Goal: Task Accomplishment & Management: Complete application form

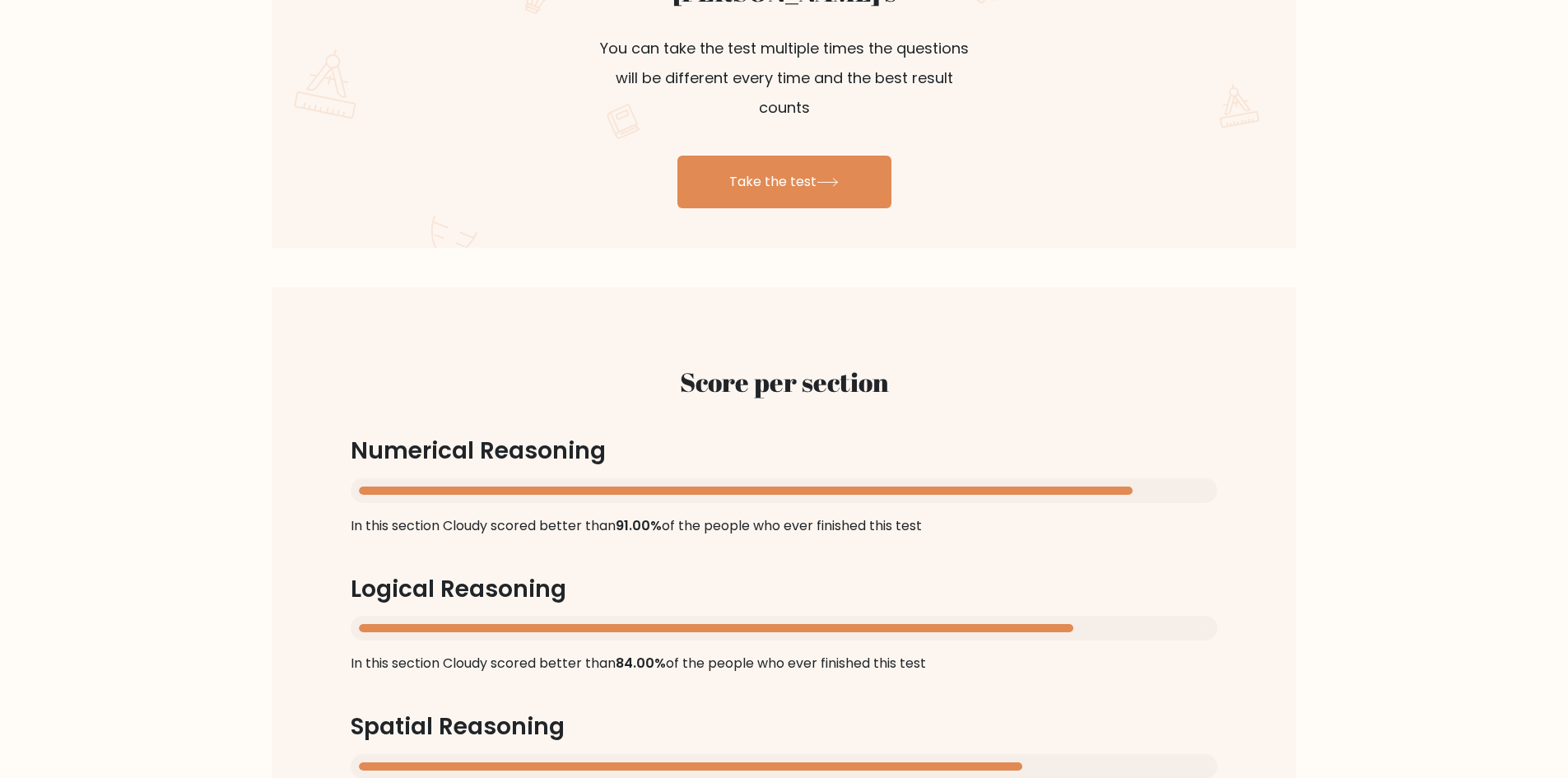
scroll to position [1059, 0]
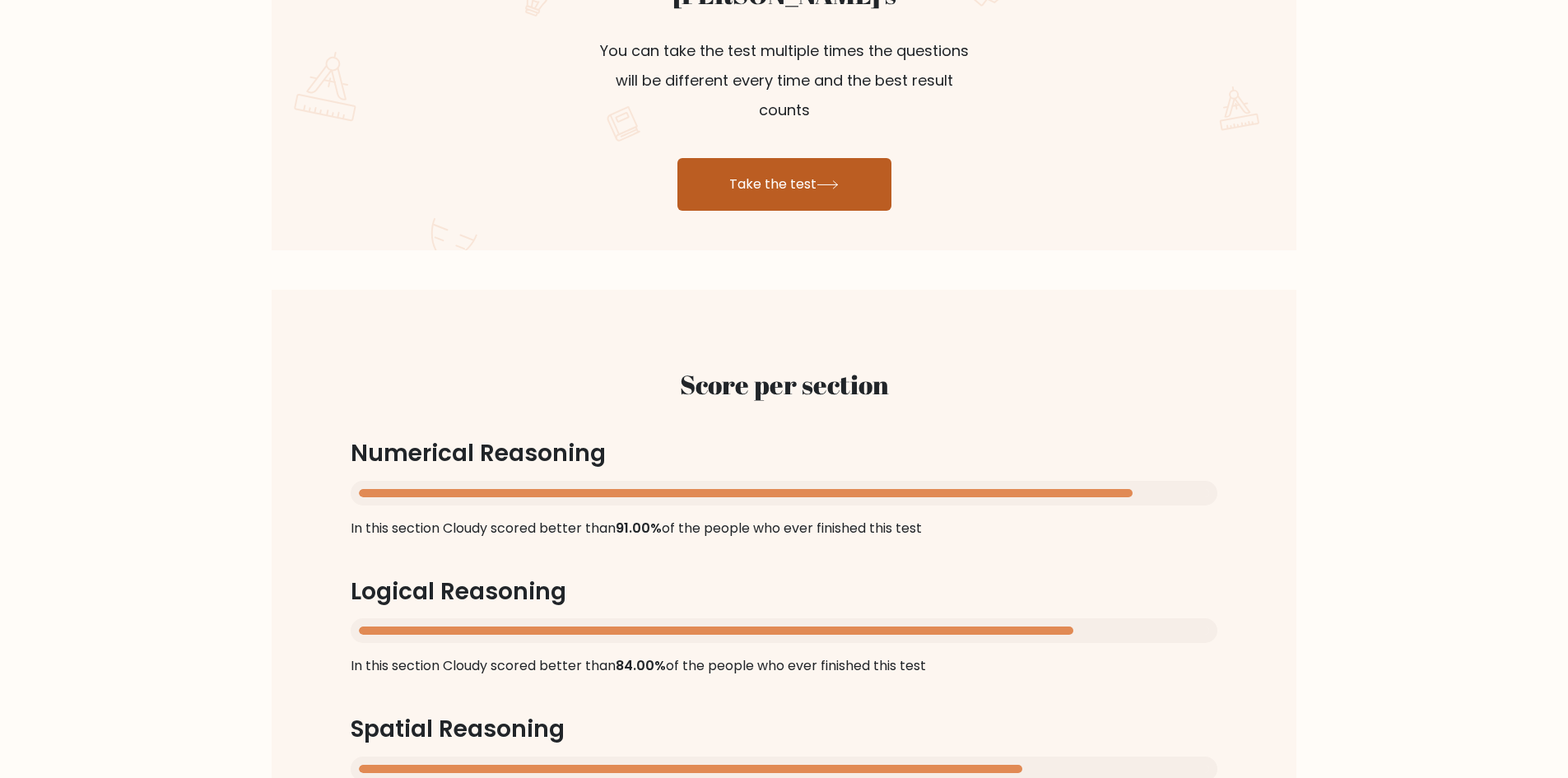
click at [838, 175] on link "Take the test" at bounding box center [785, 184] width 214 height 53
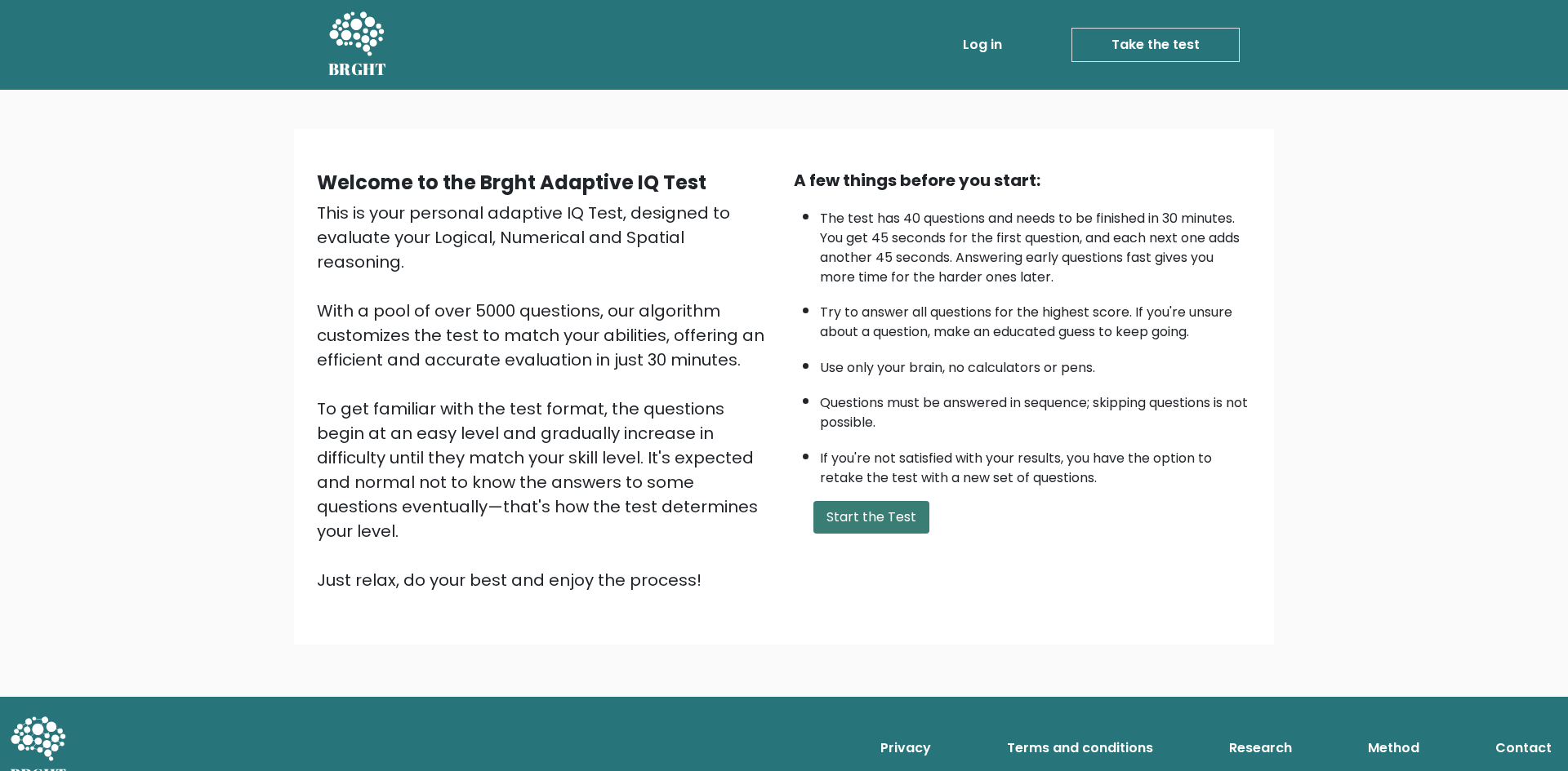
click at [885, 530] on button "Start the Test" at bounding box center [871, 518] width 116 height 32
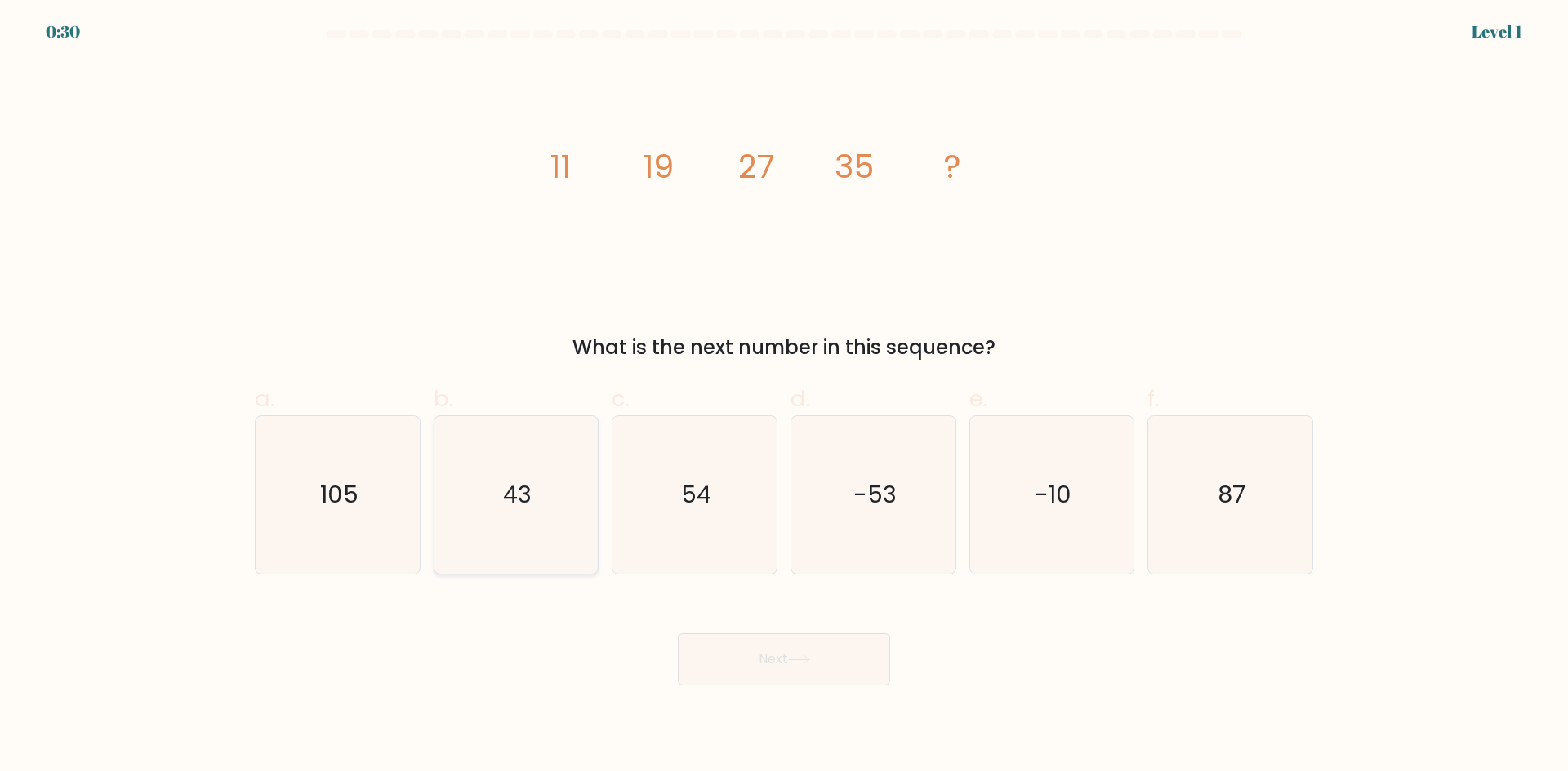
click at [527, 489] on text "43" at bounding box center [518, 494] width 29 height 32
click at [784, 396] on input "b. 43" at bounding box center [784, 392] width 1 height 11
radio input "true"
click at [782, 671] on button "Next" at bounding box center [784, 660] width 212 height 52
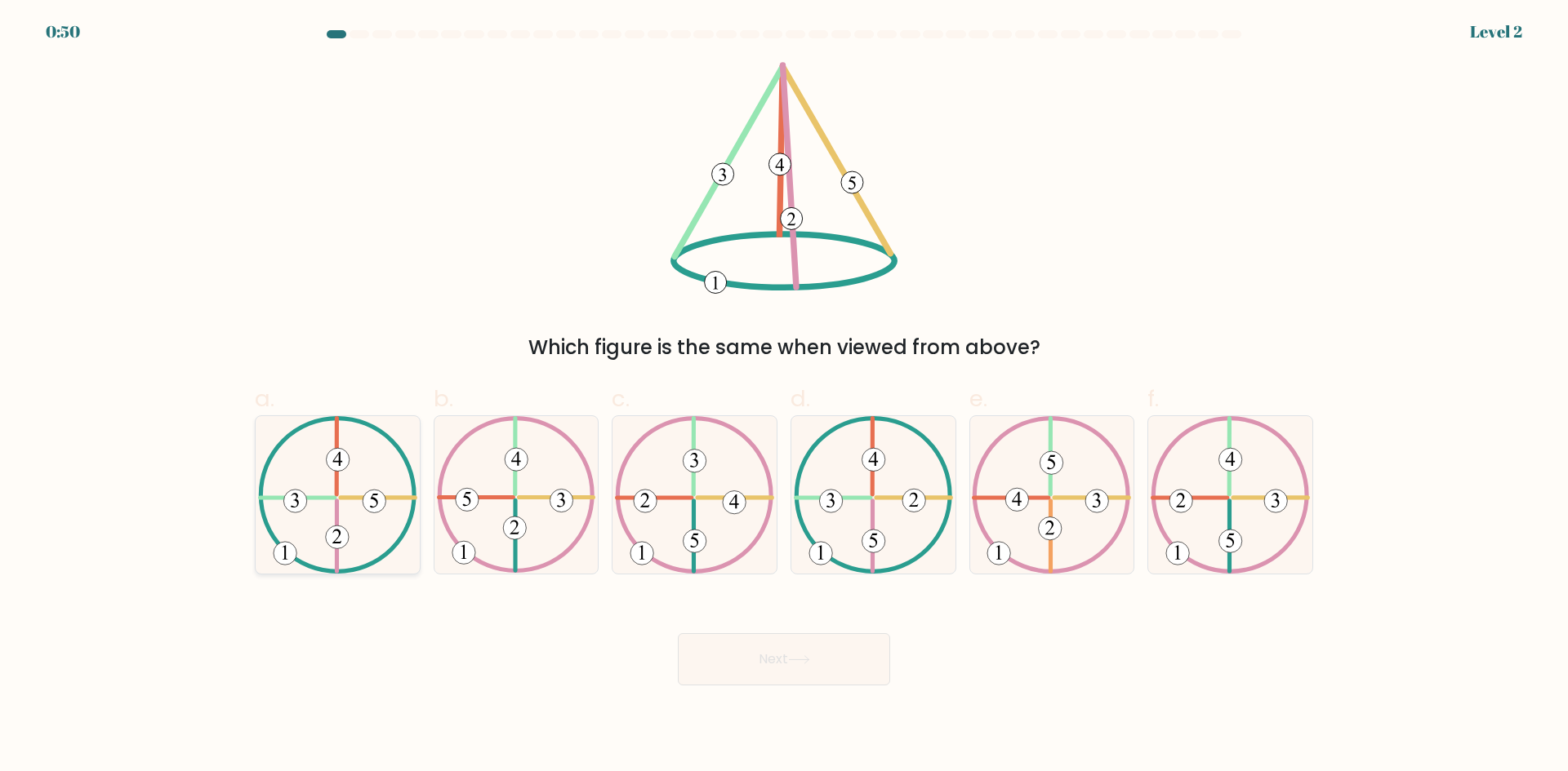
click at [345, 529] on 373 at bounding box center [336, 536] width 22 height 22
click at [784, 396] on input "a." at bounding box center [784, 392] width 1 height 11
radio input "true"
click at [794, 662] on icon at bounding box center [799, 660] width 22 height 9
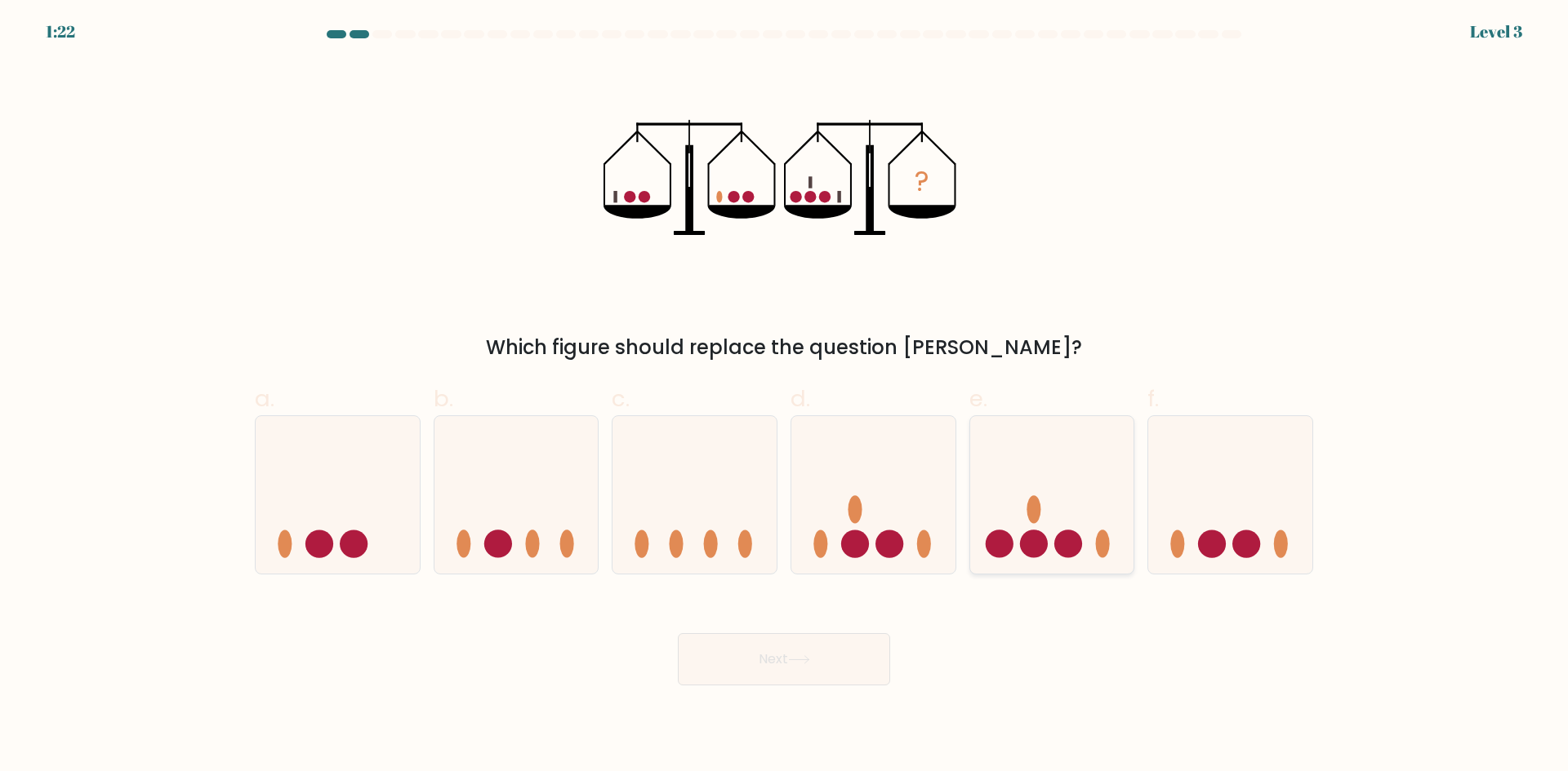
click at [1029, 522] on icon at bounding box center [1052, 494] width 165 height 136
click at [785, 396] on input "e." at bounding box center [784, 392] width 1 height 11
radio input "true"
click at [772, 673] on button "Next" at bounding box center [784, 660] width 212 height 52
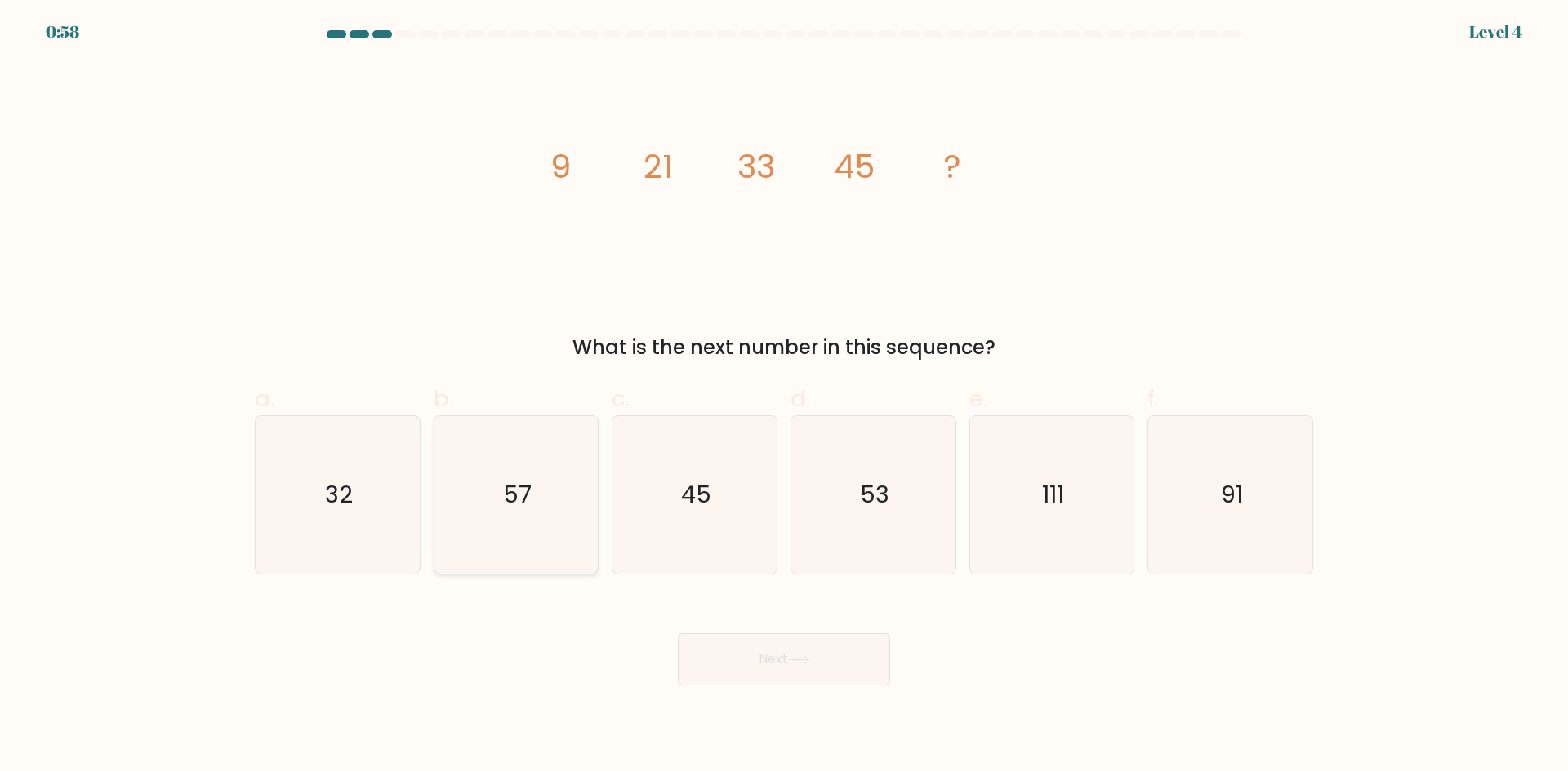
click at [486, 455] on icon "57" at bounding box center [515, 494] width 157 height 157
click at [784, 396] on input "b. 57" at bounding box center [784, 392] width 1 height 11
radio input "true"
click at [809, 662] on icon at bounding box center [799, 660] width 22 height 9
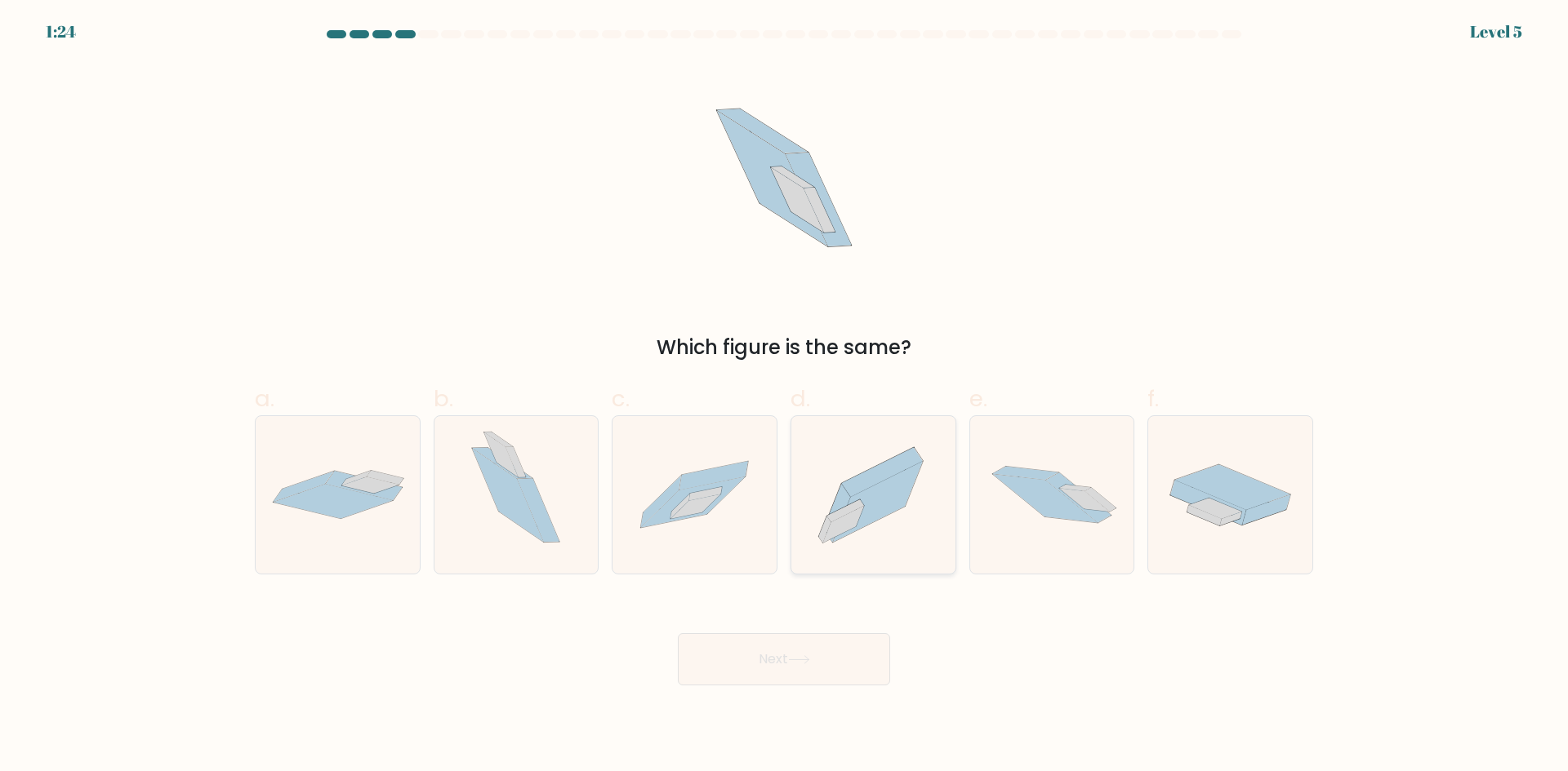
click at [878, 544] on icon at bounding box center [873, 495] width 165 height 145
click at [785, 396] on input "d." at bounding box center [784, 392] width 1 height 11
radio input "true"
click at [812, 665] on button "Next" at bounding box center [784, 660] width 212 height 52
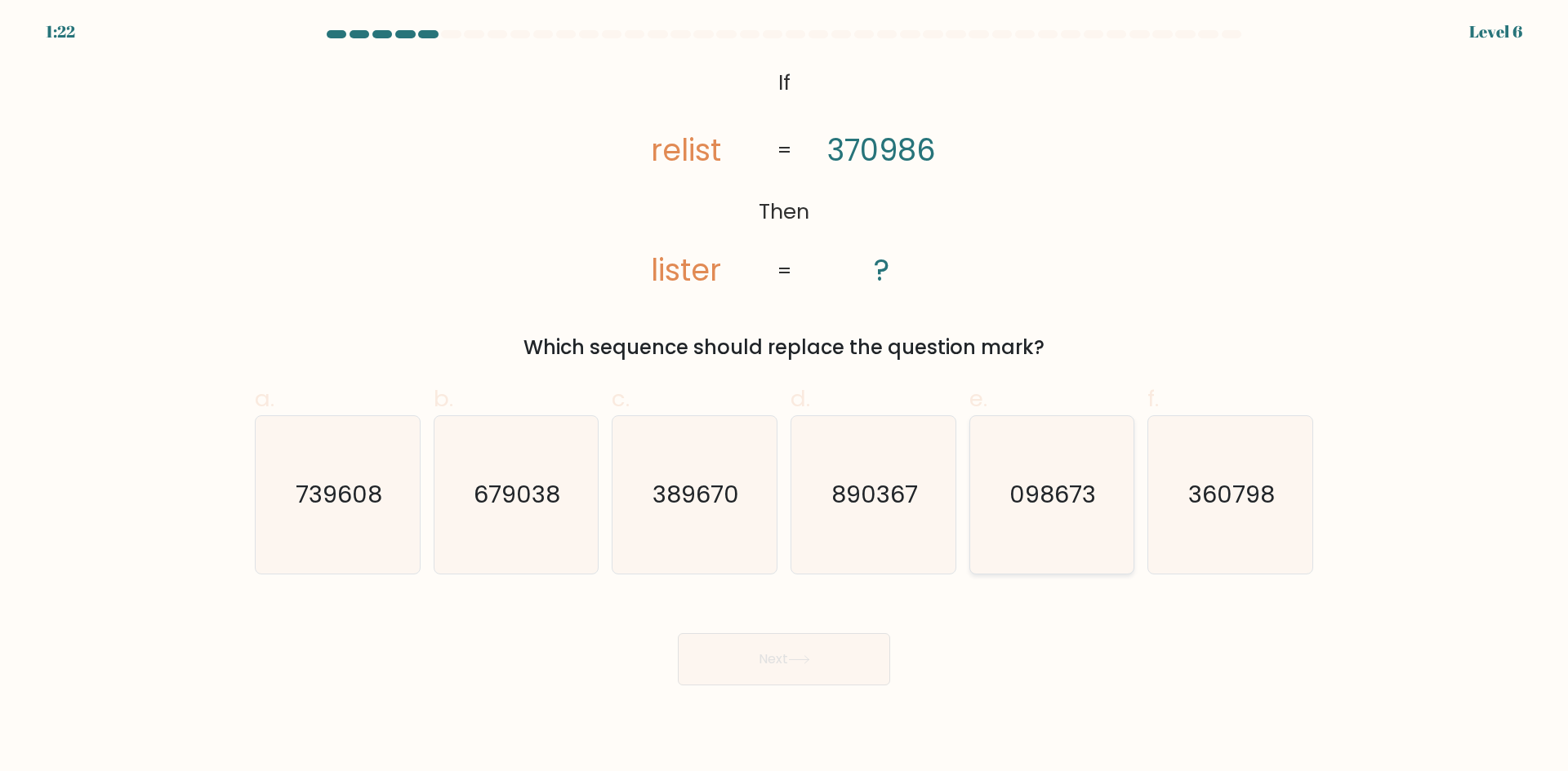
click at [1017, 510] on text "098673" at bounding box center [1054, 494] width 86 height 32
click at [785, 396] on input "e. 098673" at bounding box center [784, 392] width 1 height 11
radio input "true"
click at [850, 656] on button "Next" at bounding box center [784, 660] width 212 height 52
click at [766, 657] on button "Next" at bounding box center [784, 660] width 212 height 52
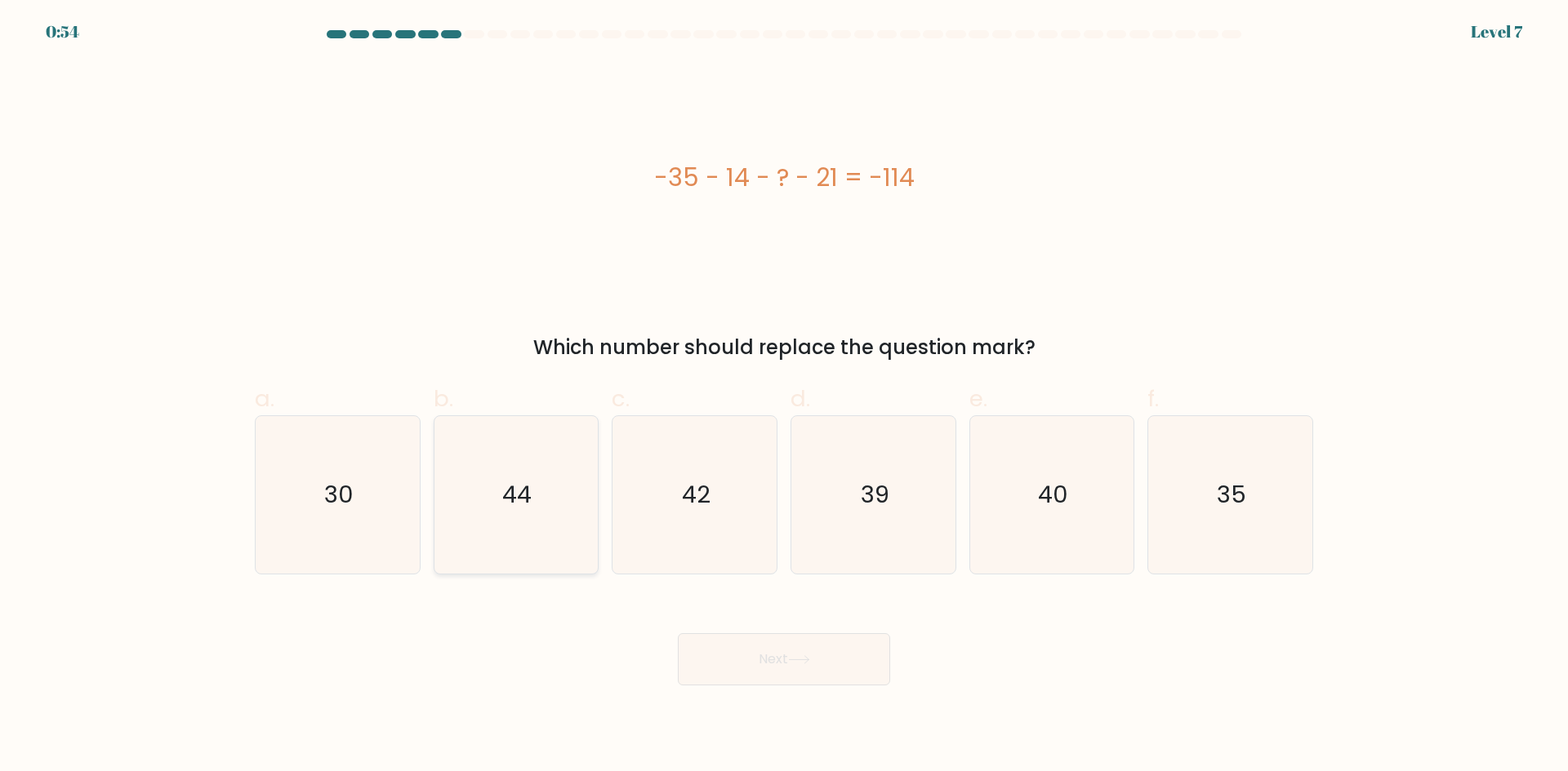
click at [544, 472] on icon "44" at bounding box center [515, 494] width 157 height 157
click at [784, 396] on input "b. 44" at bounding box center [784, 392] width 1 height 11
radio input "true"
click at [797, 661] on icon at bounding box center [799, 660] width 22 height 9
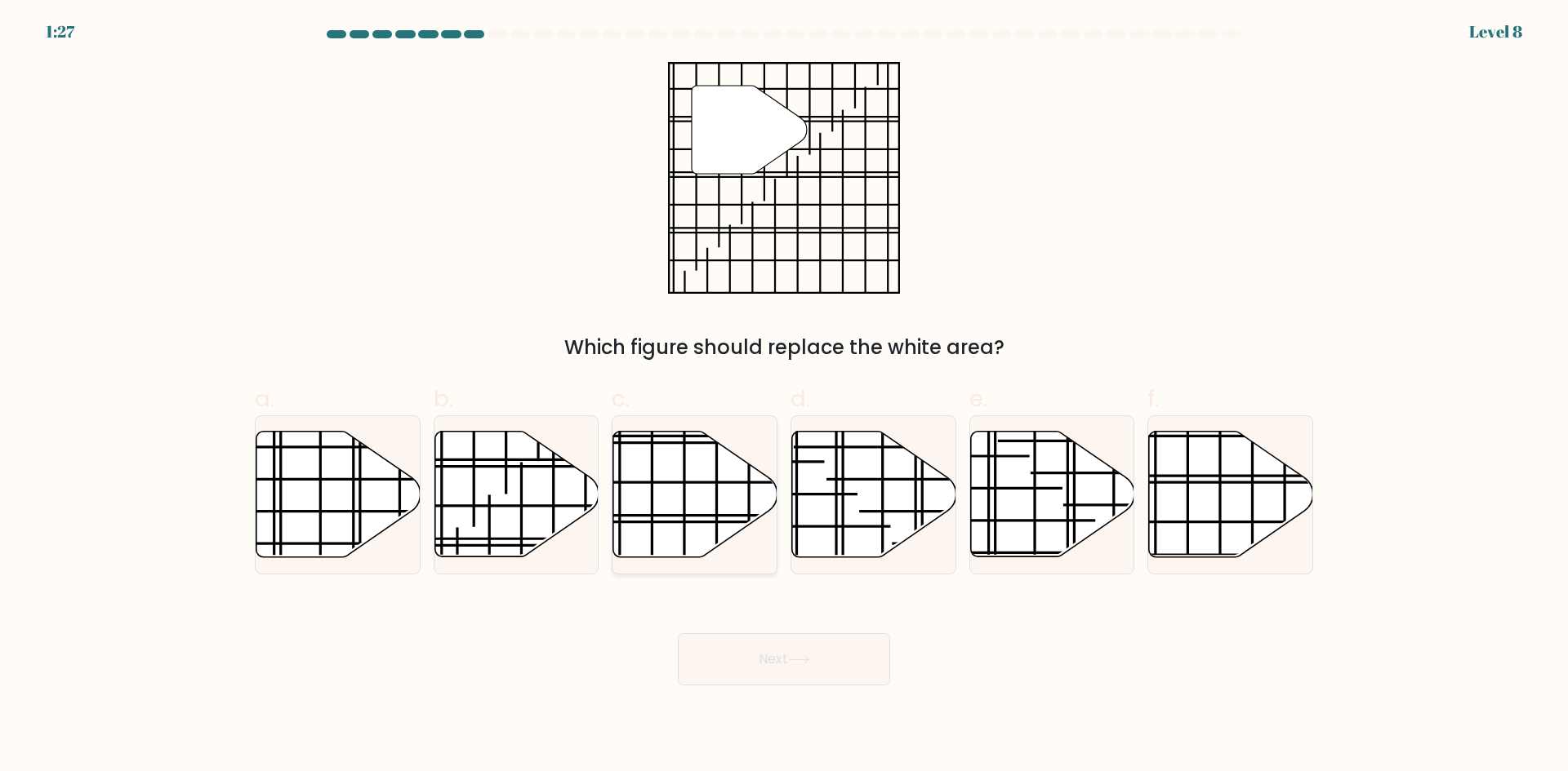
click at [679, 521] on line at bounding box center [746, 521] width 327 height 0
click at [784, 396] on input "c." at bounding box center [784, 392] width 1 height 11
radio input "true"
click at [1231, 493] on icon at bounding box center [1231, 495] width 165 height 126
click at [785, 396] on input "f." at bounding box center [784, 392] width 1 height 11
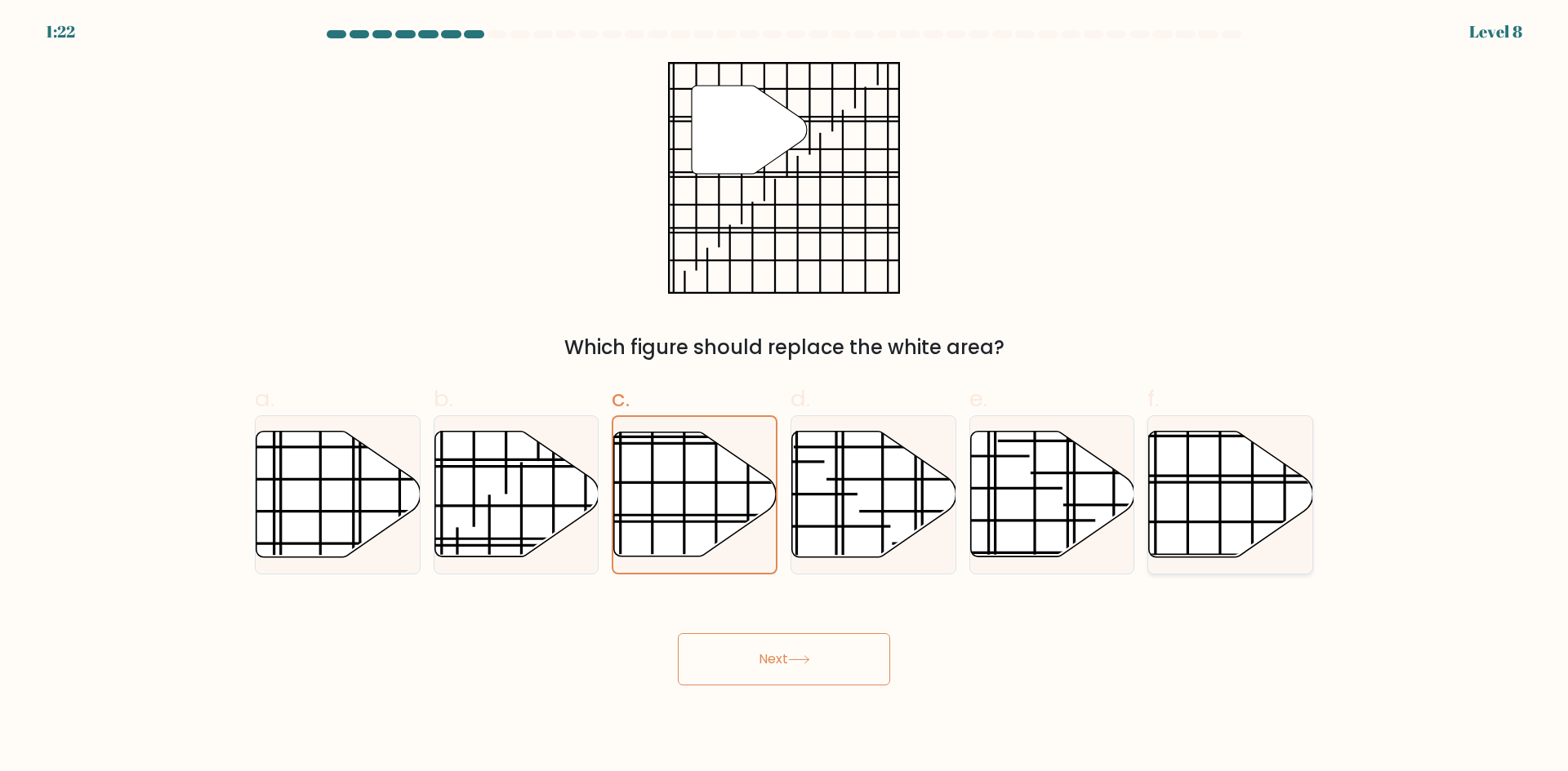
radio input "true"
click at [815, 663] on button "Next" at bounding box center [784, 660] width 212 height 52
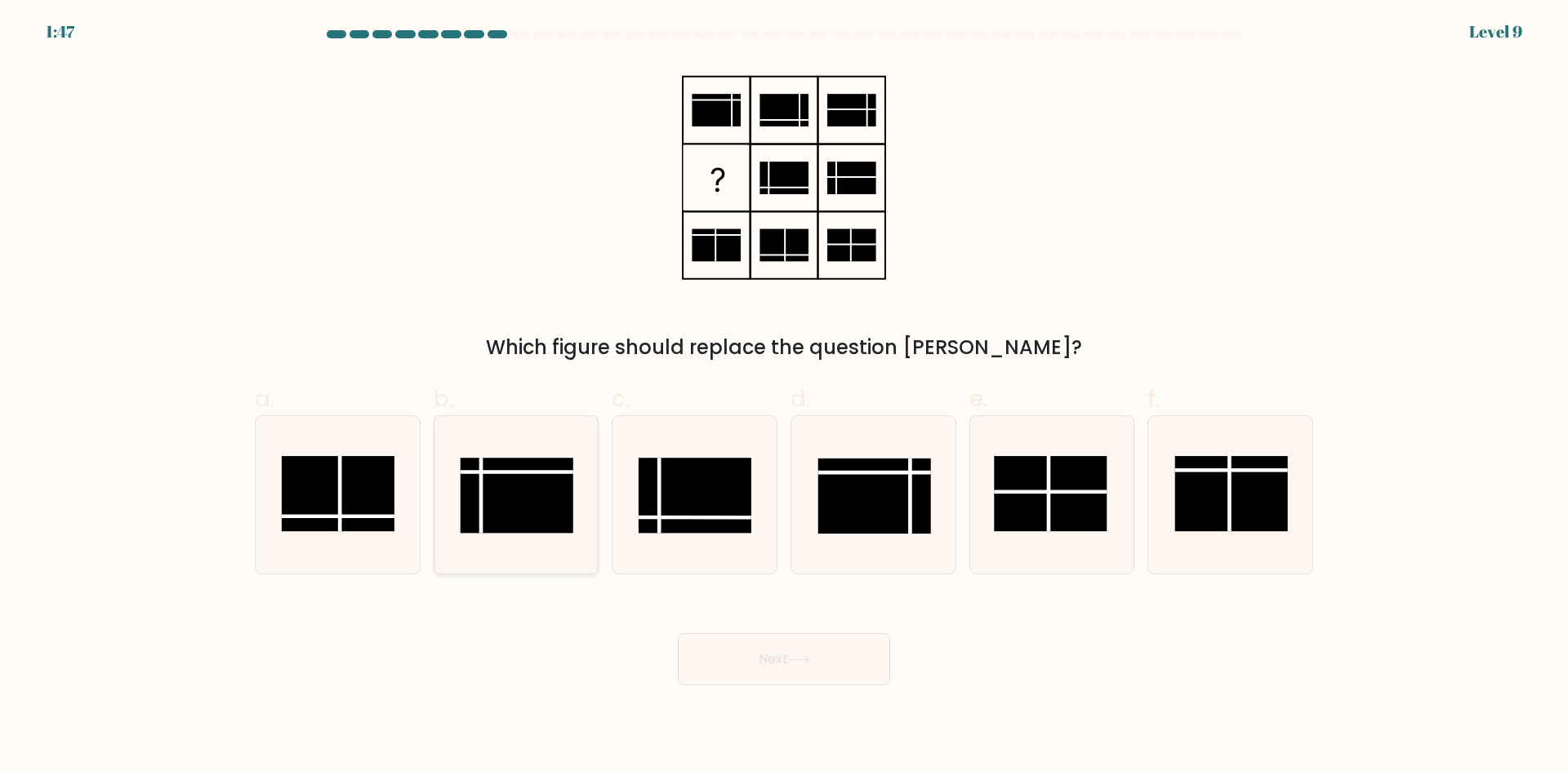
click at [525, 464] on rect at bounding box center [516, 496] width 112 height 75
click at [784, 396] on input "b." at bounding box center [784, 392] width 1 height 11
radio input "true"
click at [777, 680] on button "Next" at bounding box center [784, 660] width 212 height 52
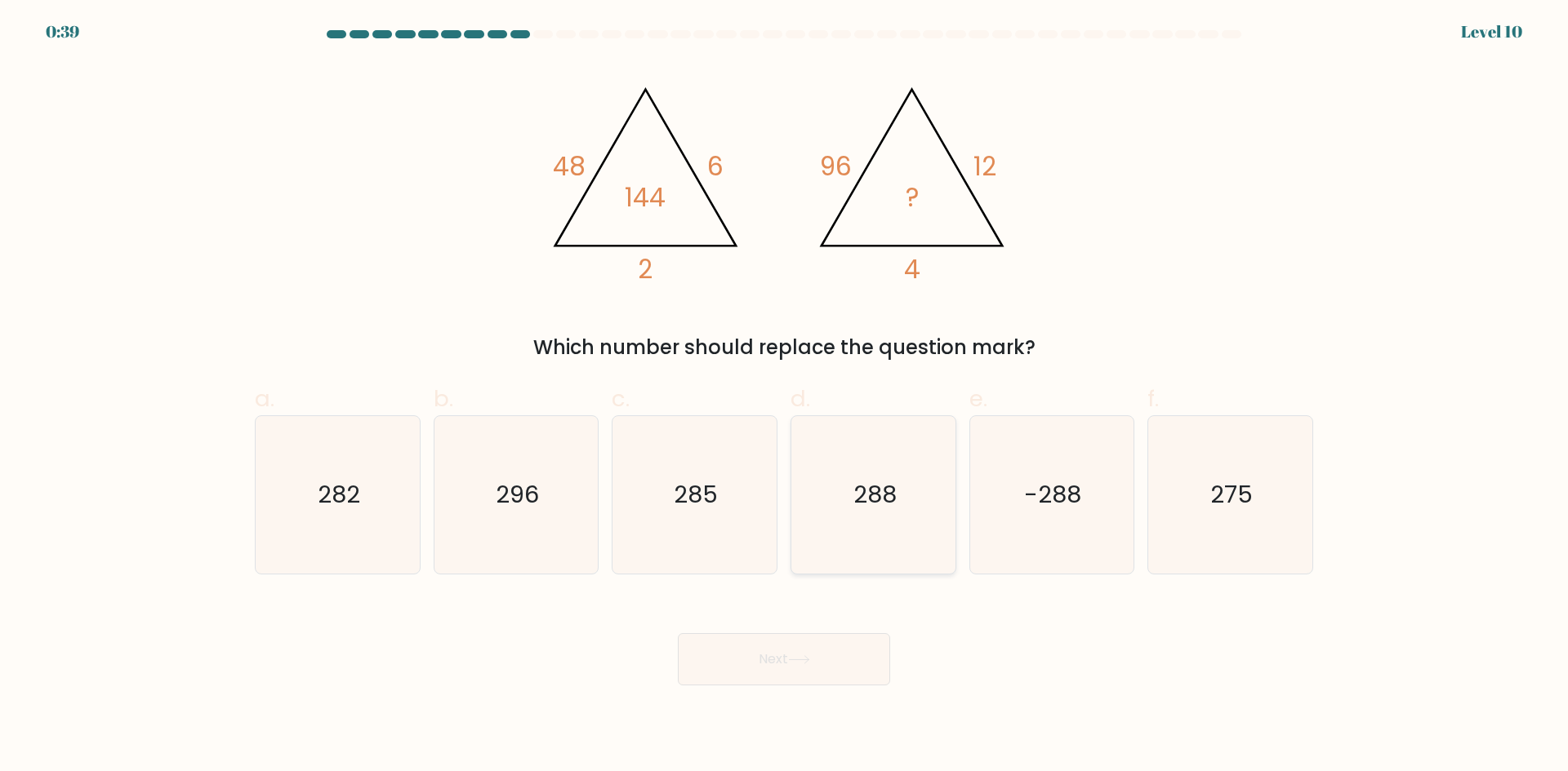
click at [851, 517] on icon "288" at bounding box center [873, 494] width 157 height 157
click at [785, 396] on input "d. 288" at bounding box center [784, 392] width 1 height 11
radio input "true"
click at [539, 500] on icon "296" at bounding box center [515, 494] width 157 height 157
click at [784, 396] on input "b. 296" at bounding box center [784, 392] width 1 height 11
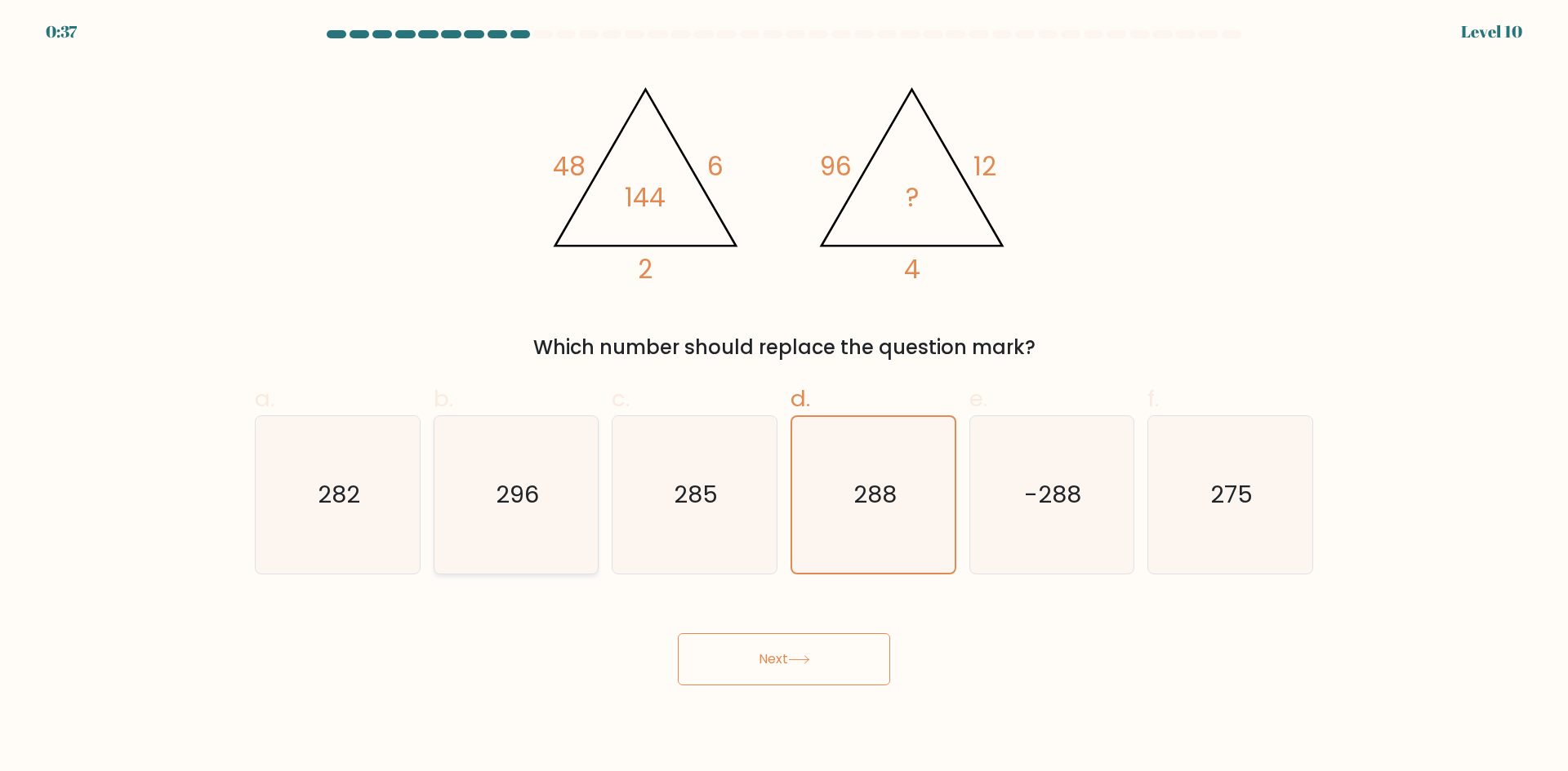
radio input "true"
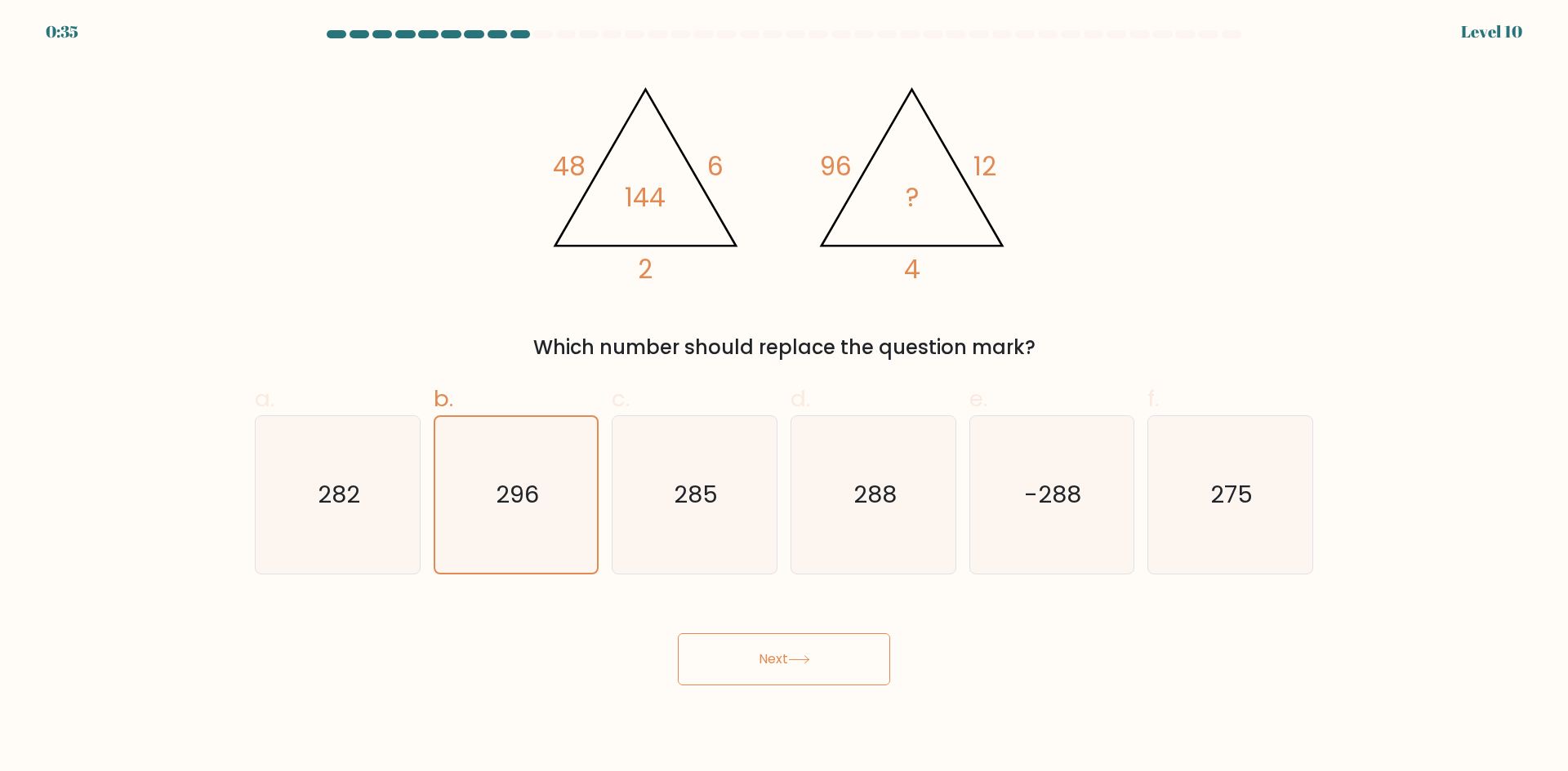
click at [785, 649] on button "Next" at bounding box center [784, 660] width 212 height 52
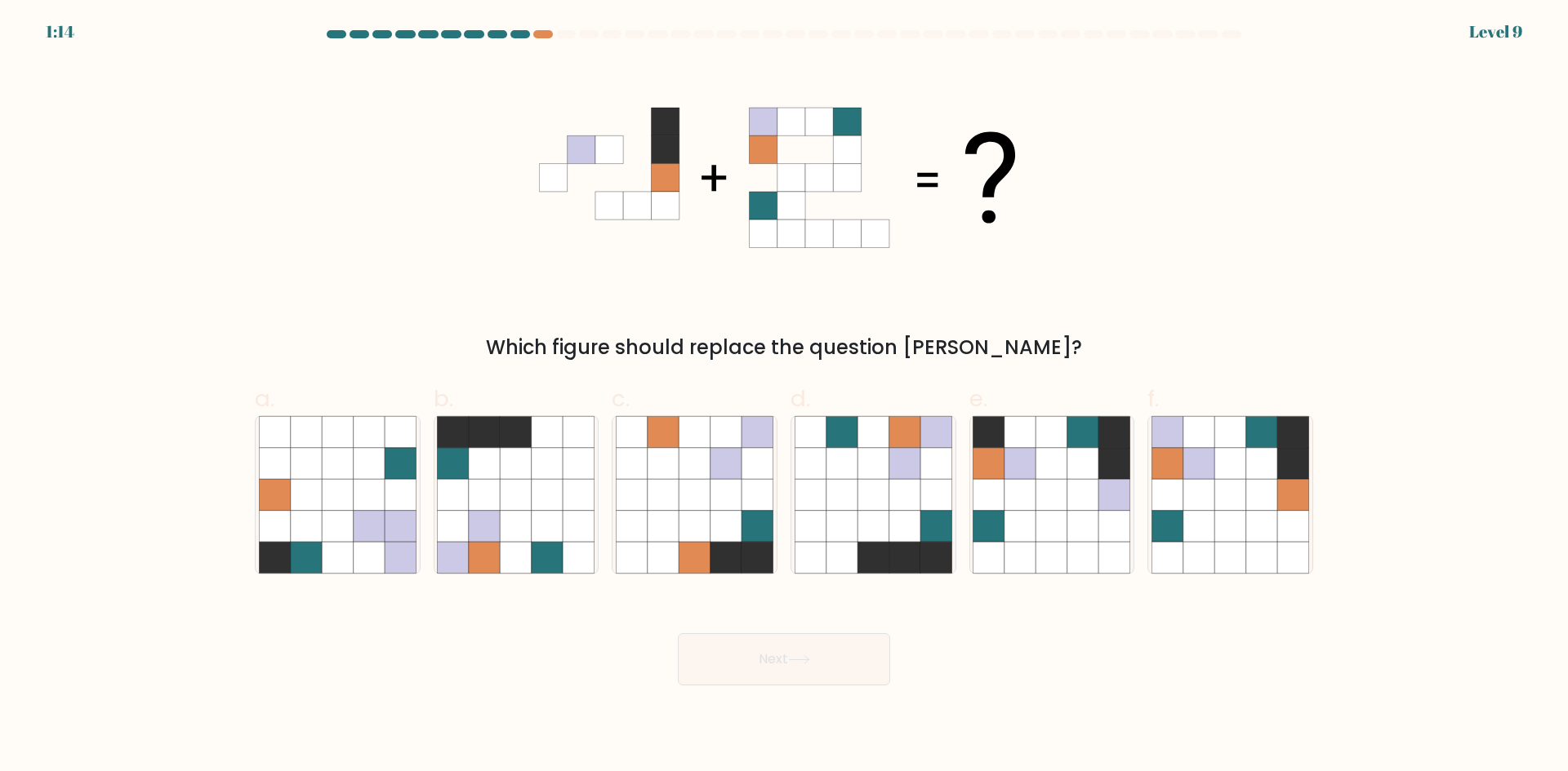
click at [515, 71] on div "Which figure should replace the question [PERSON_NAME]?" at bounding box center [783, 212] width 1078 height 300
